Goal: Transaction & Acquisition: Purchase product/service

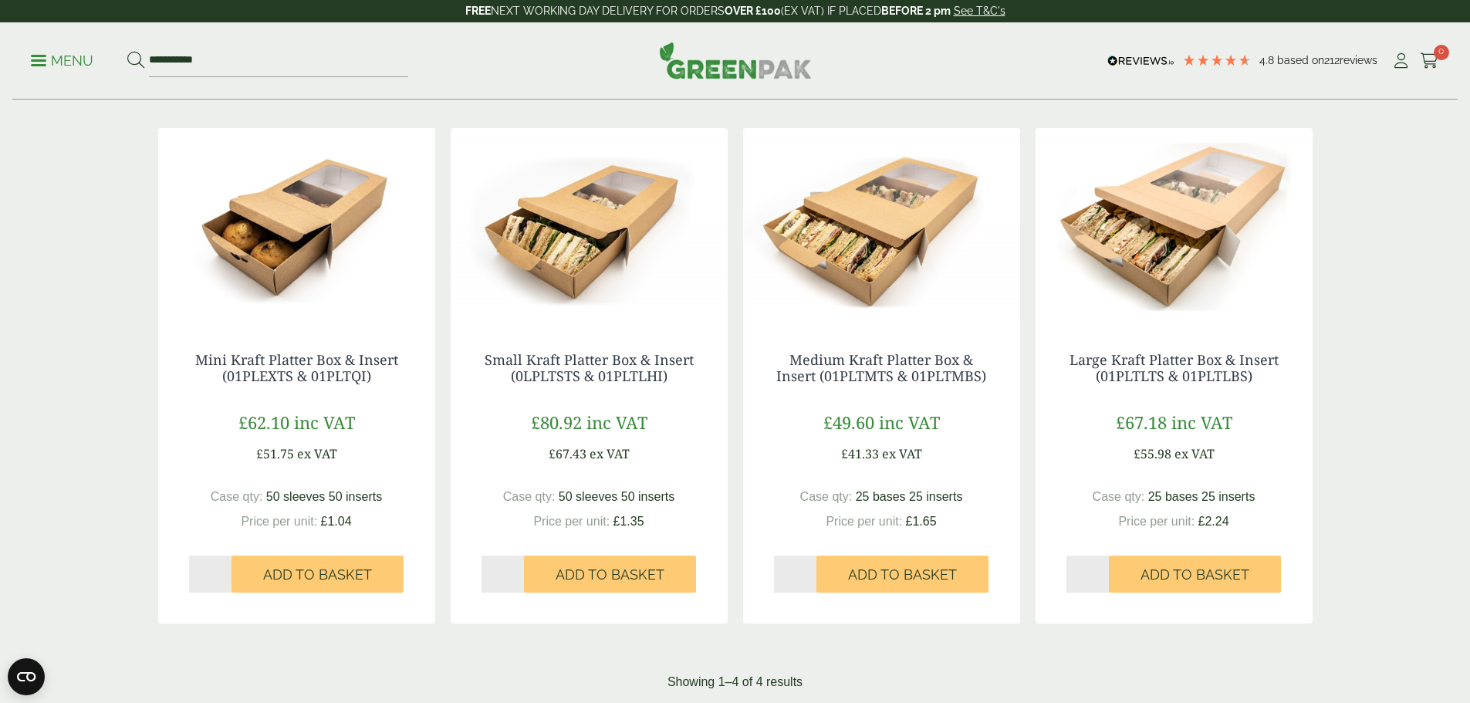
drag, startPoint x: 56, startPoint y: 59, endPoint x: 84, endPoint y: 65, distance: 28.3
click at [56, 59] on p "Menu" at bounding box center [62, 61] width 62 height 19
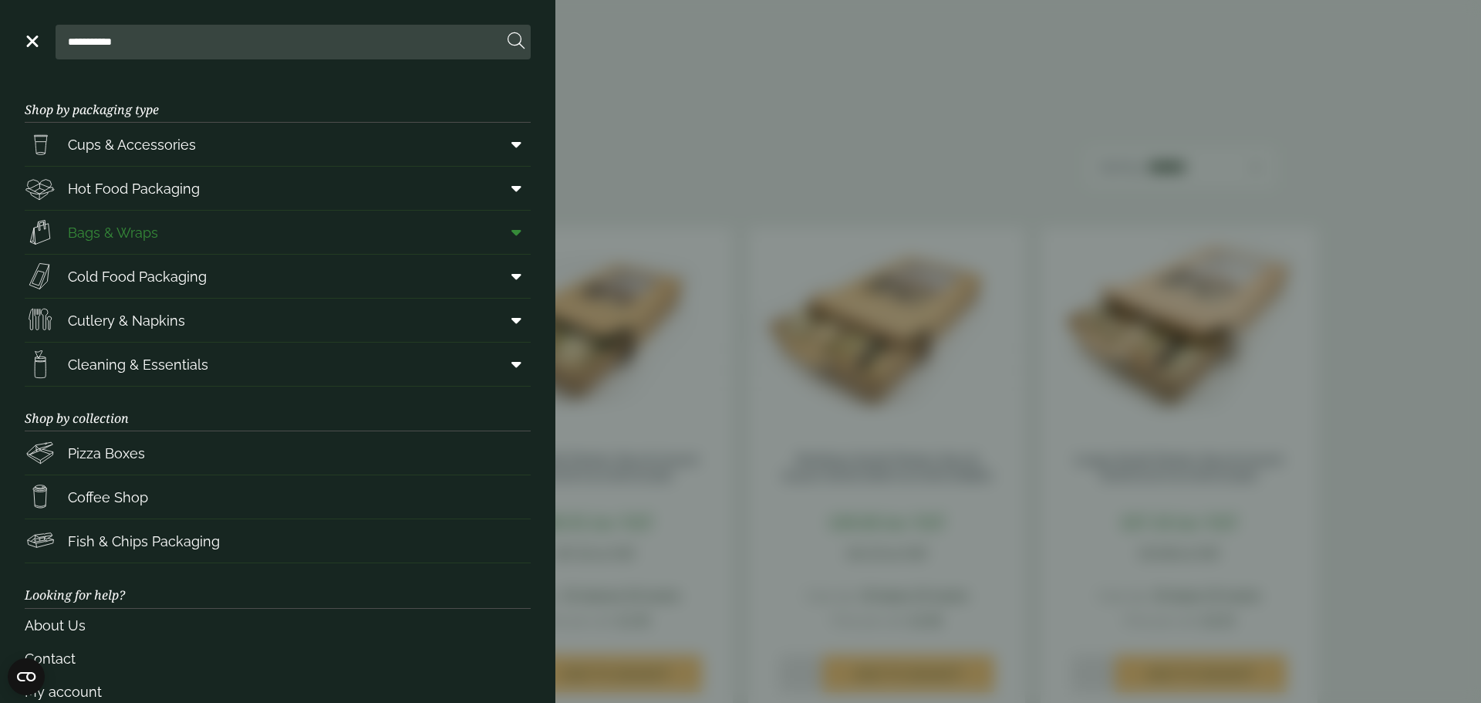
click at [512, 230] on icon at bounding box center [517, 232] width 10 height 15
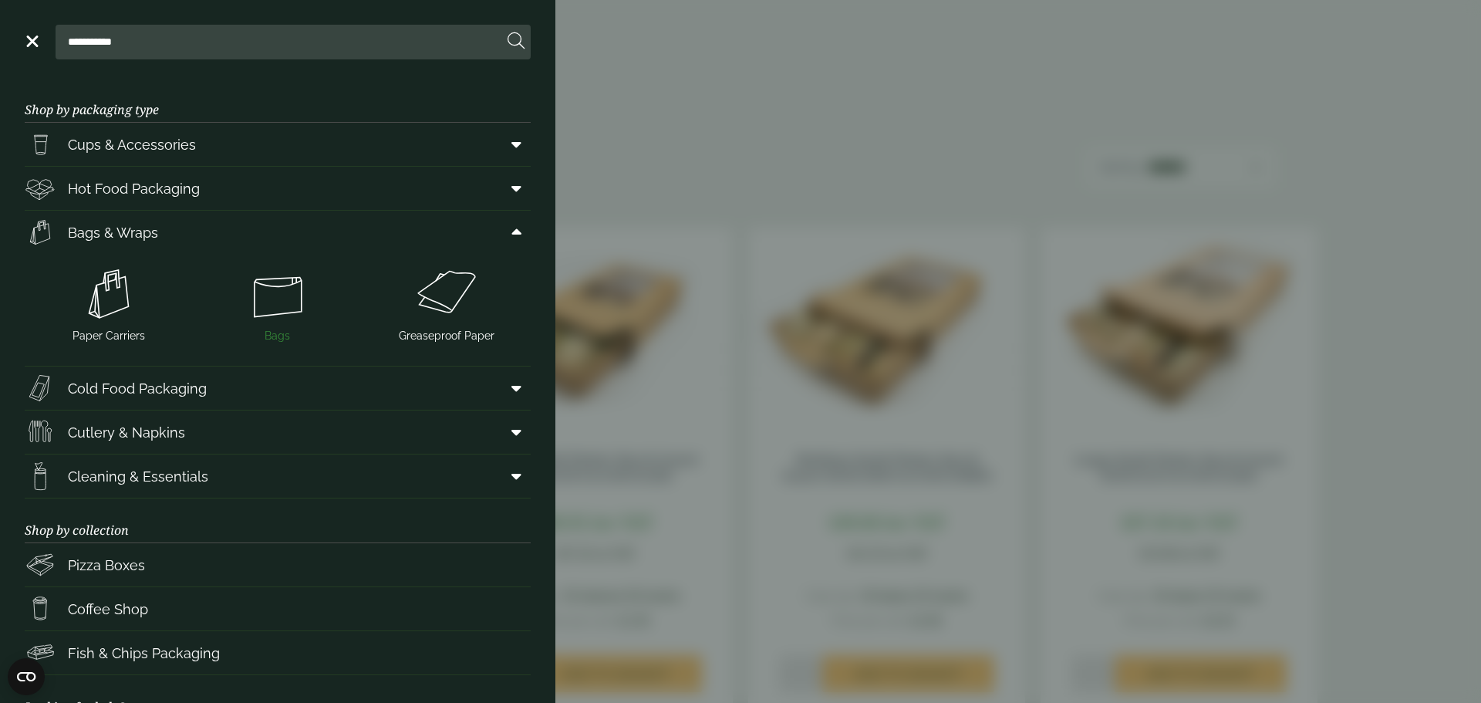
click at [263, 287] on img at bounding box center [278, 294] width 157 height 62
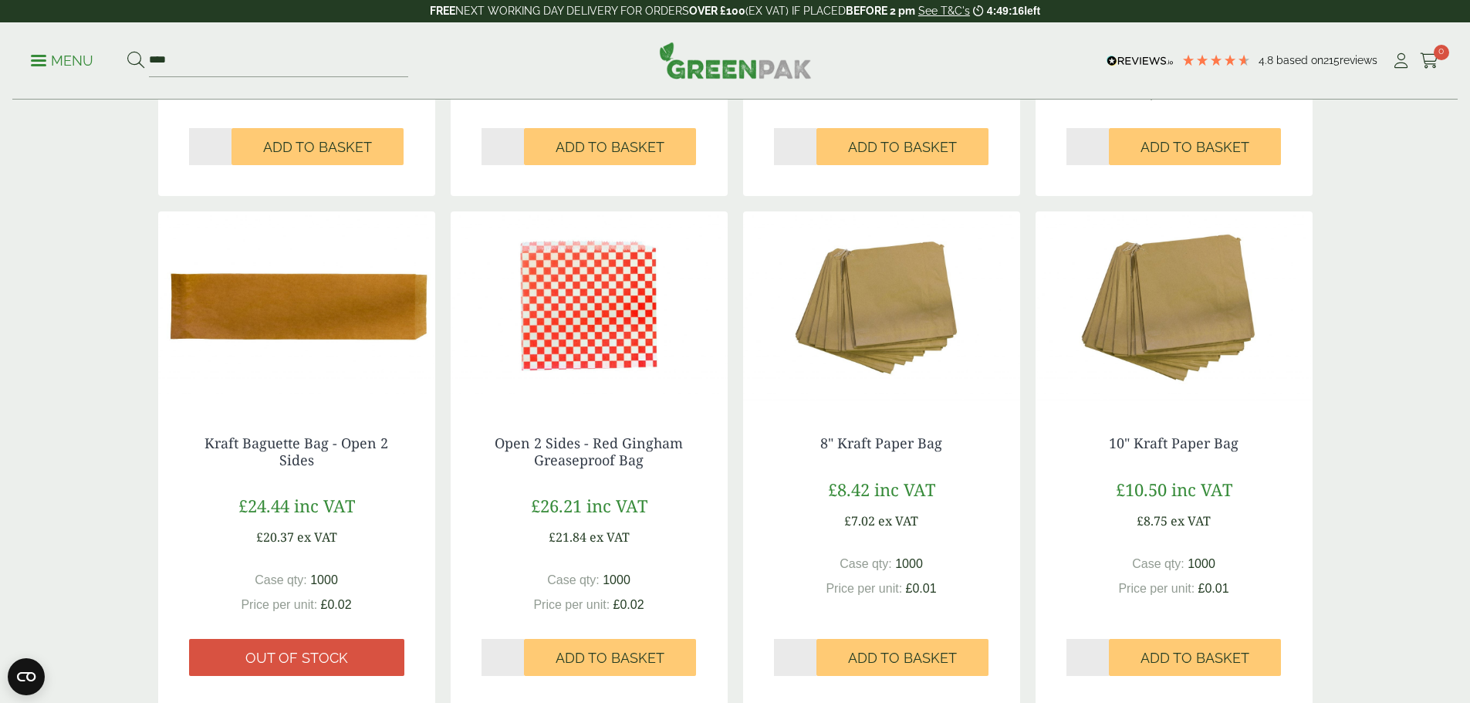
scroll to position [1234, 0]
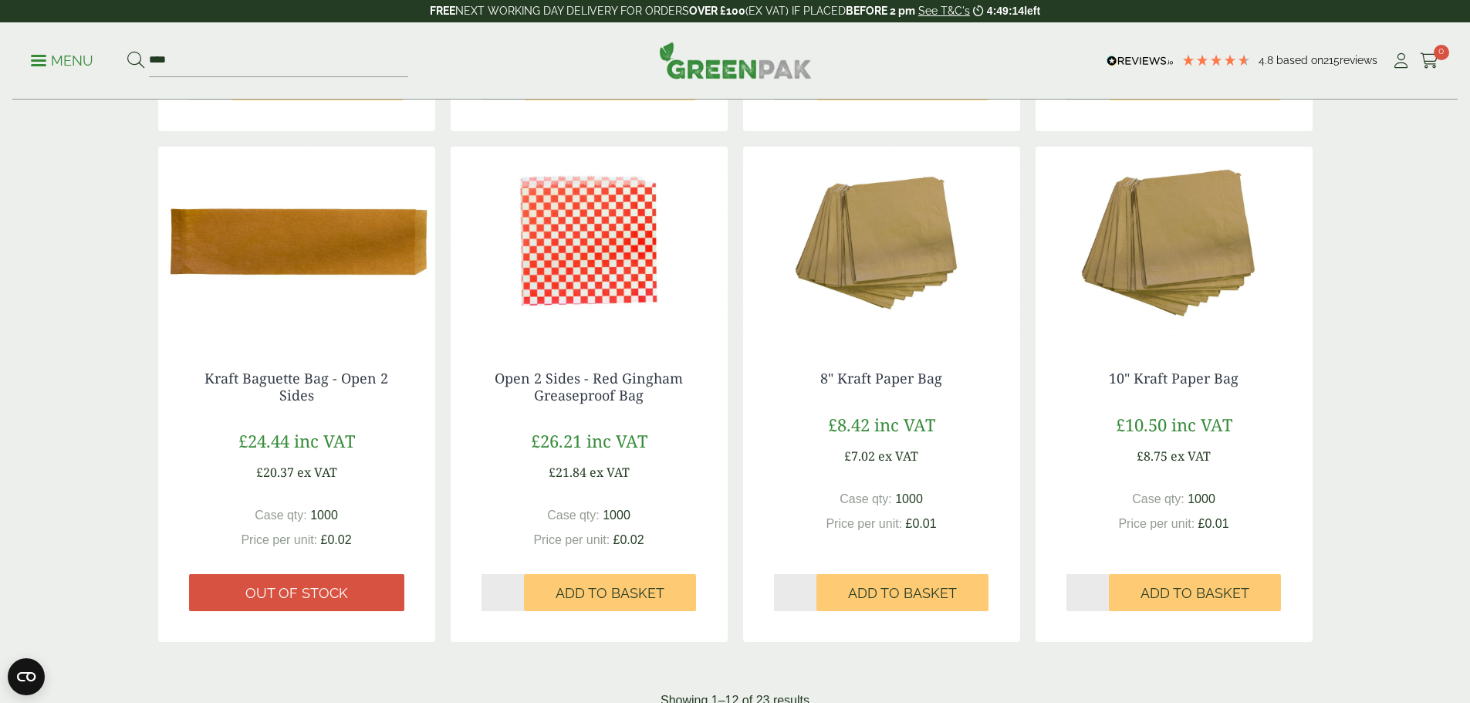
click at [879, 297] on img at bounding box center [881, 243] width 277 height 193
